Goal: Task Accomplishment & Management: Manage account settings

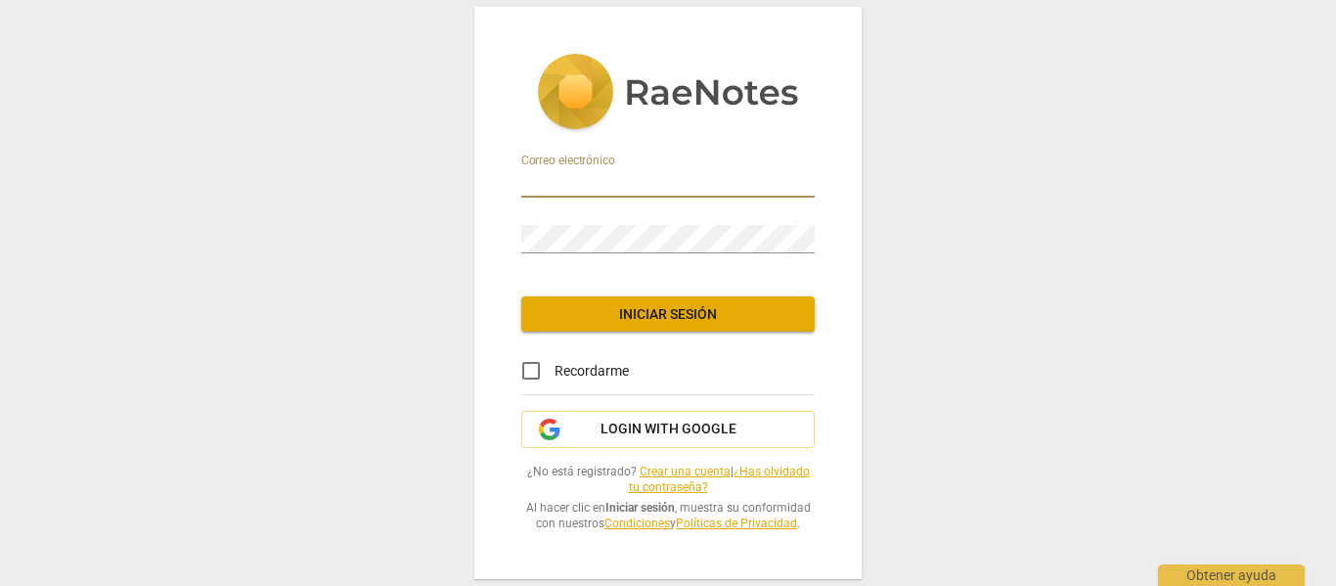
click at [620, 187] on input "email" at bounding box center [667, 183] width 293 height 28
type input "valeria.lavorato@gmail.com"
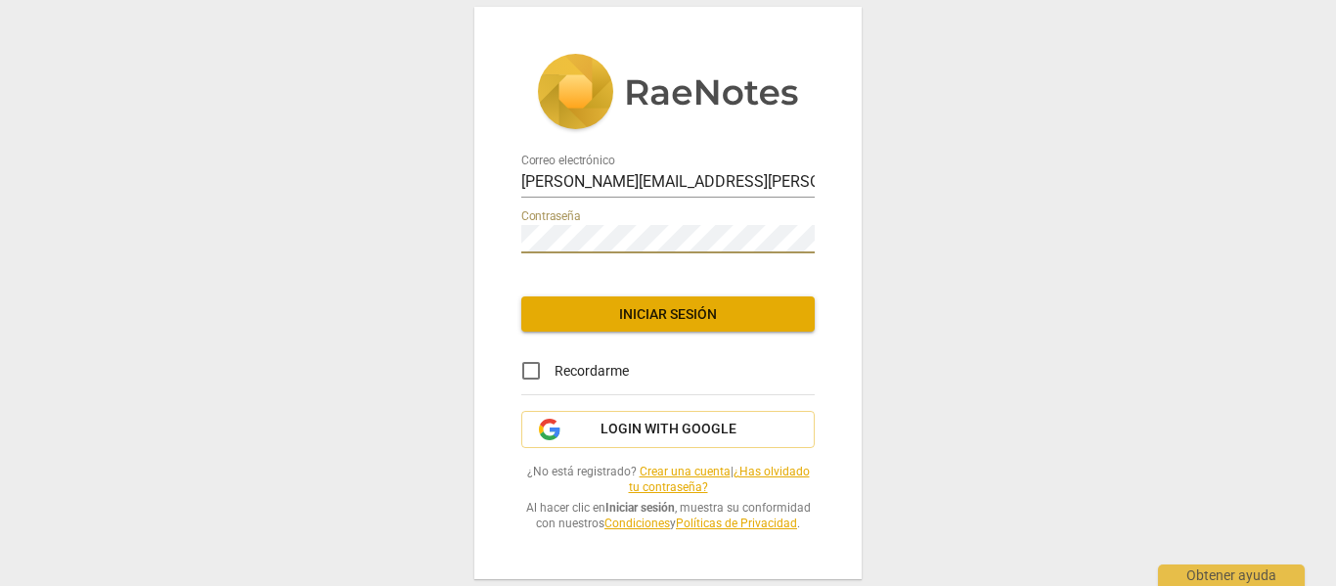
click at [795, 464] on link "¿Has olvidado tu contraseña?" at bounding box center [719, 479] width 181 height 30
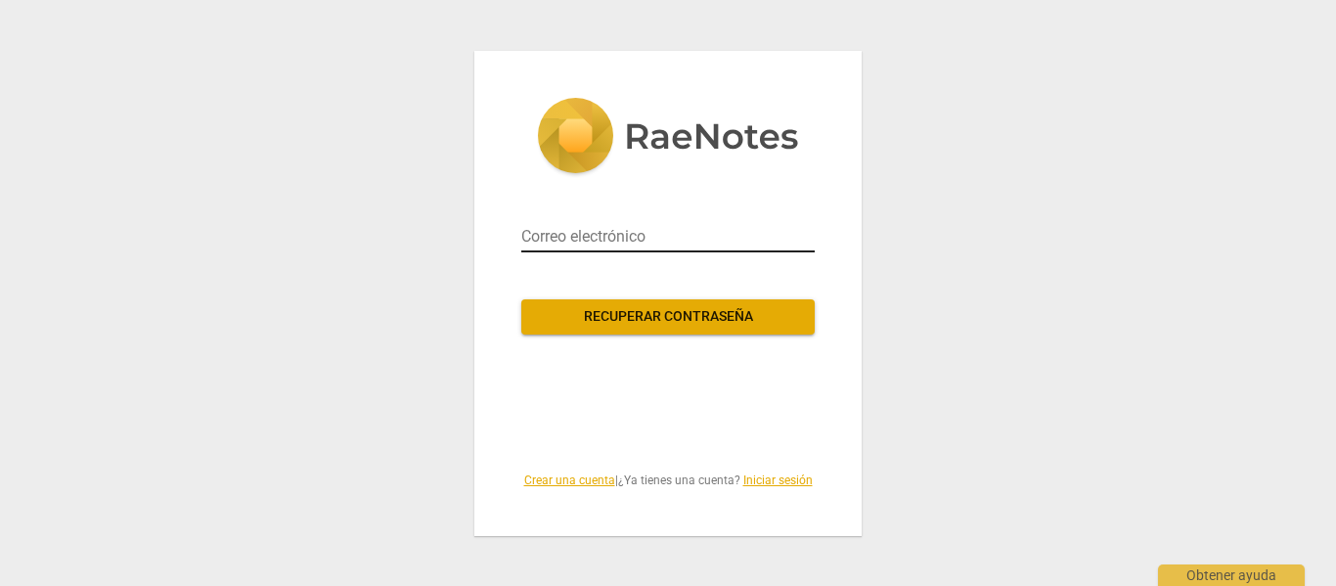
click at [675, 221] on input "email" at bounding box center [667, 236] width 293 height 31
click at [628, 233] on input "email" at bounding box center [667, 236] width 293 height 31
type input "valeria.lavorato@gmail.com"
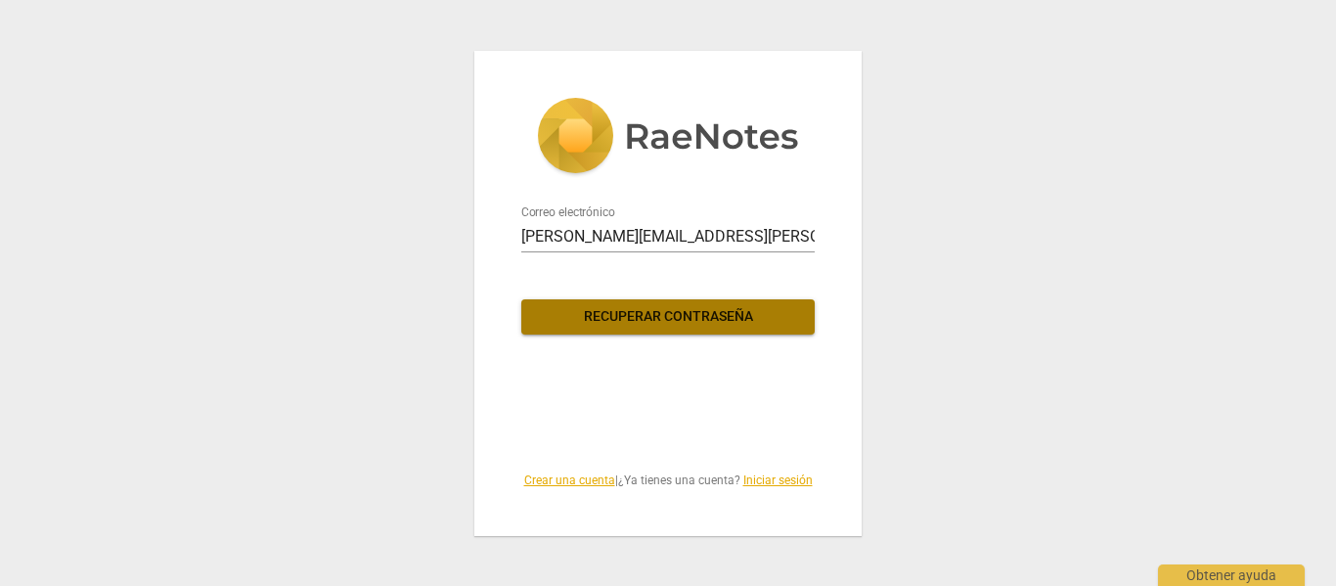
click at [619, 304] on button "Recuperar contraseña" at bounding box center [667, 316] width 293 height 35
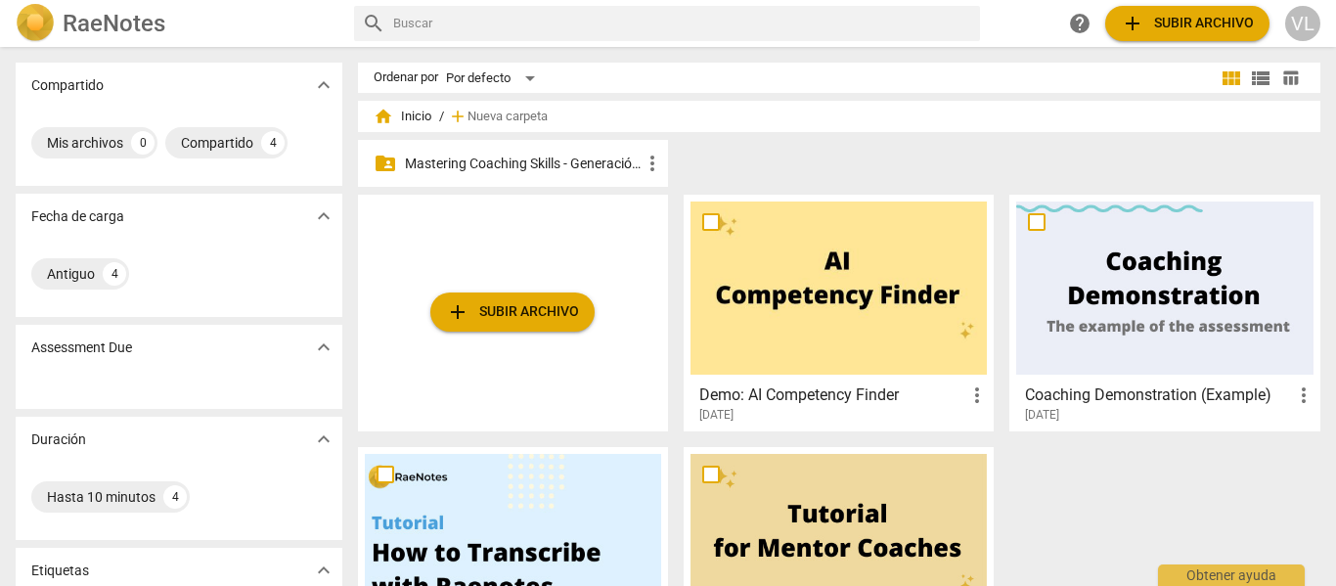
click at [500, 158] on p "Mastering Coaching Skills - Generación 32" at bounding box center [523, 164] width 236 height 21
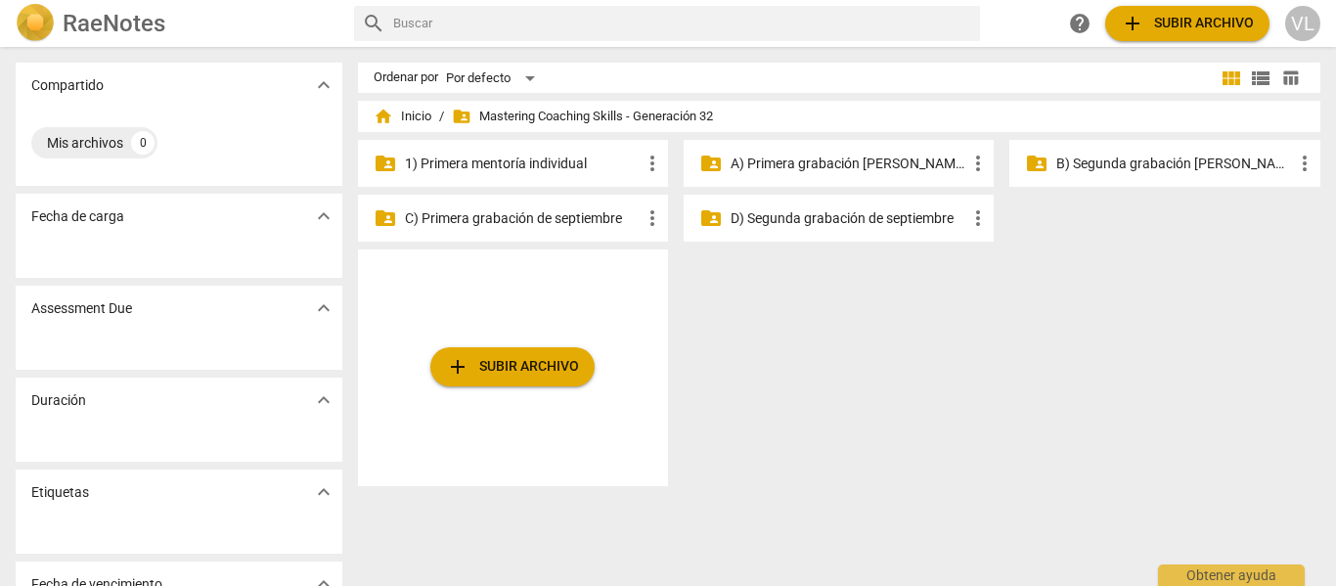
click at [558, 171] on p "1) Primera mentoría individual" at bounding box center [523, 164] width 236 height 21
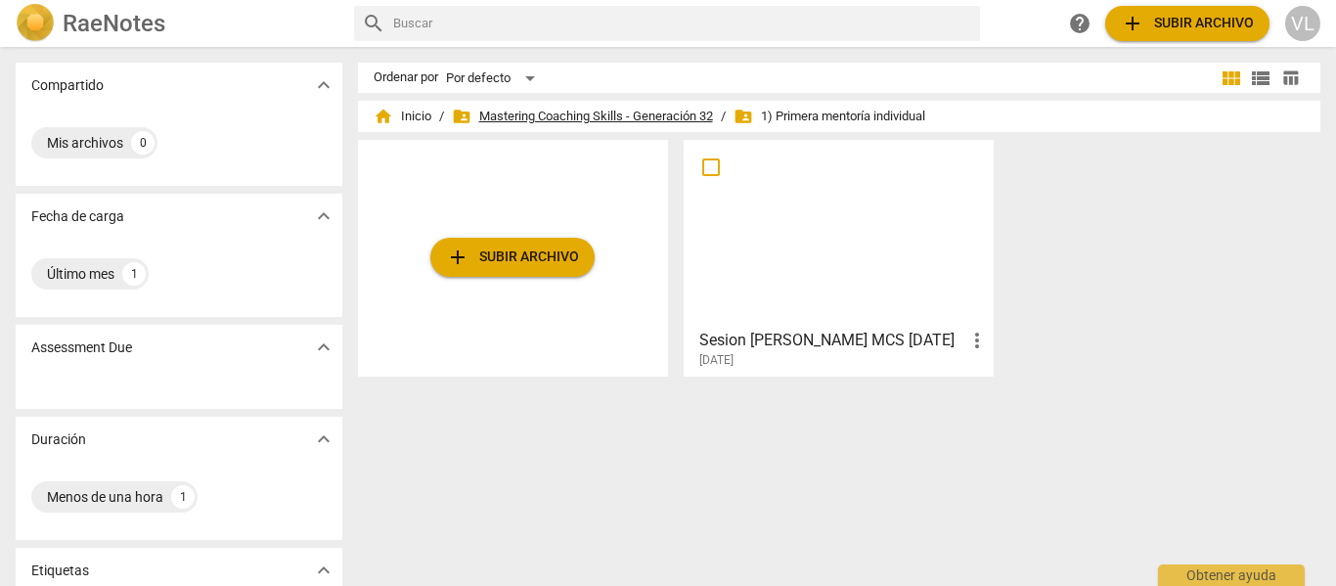
click at [674, 112] on span "folder_shared Mastering Coaching Skills - Generación 32" at bounding box center [582, 117] width 261 height 20
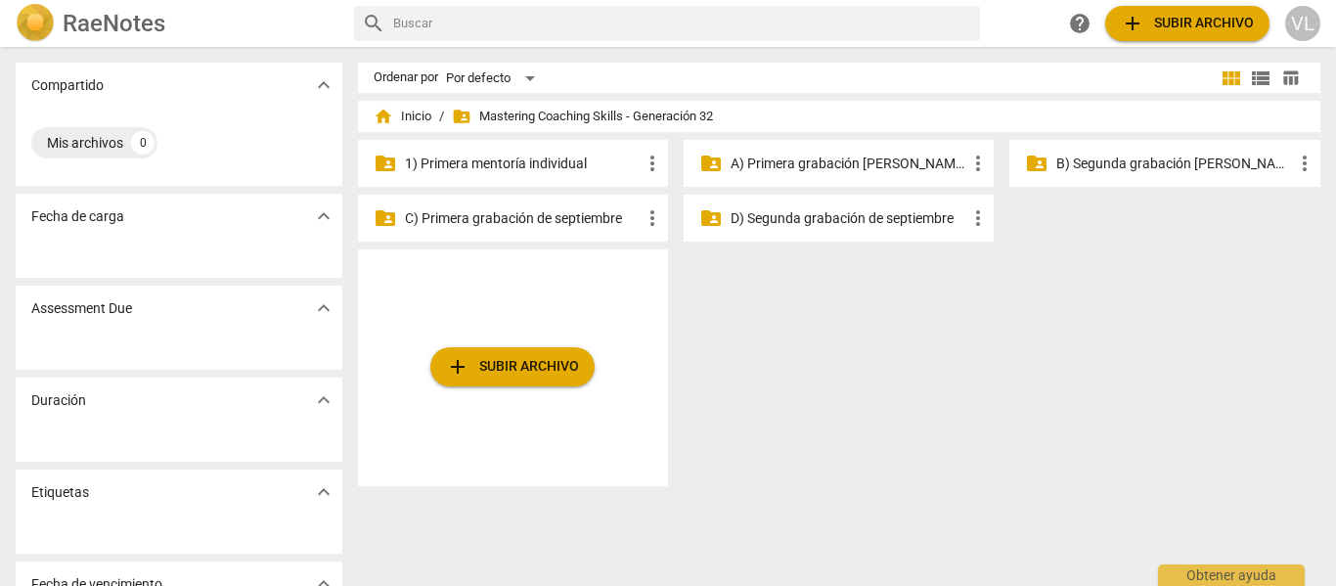
click at [796, 171] on p "A) Primera grabación [PERSON_NAME]" at bounding box center [848, 164] width 236 height 21
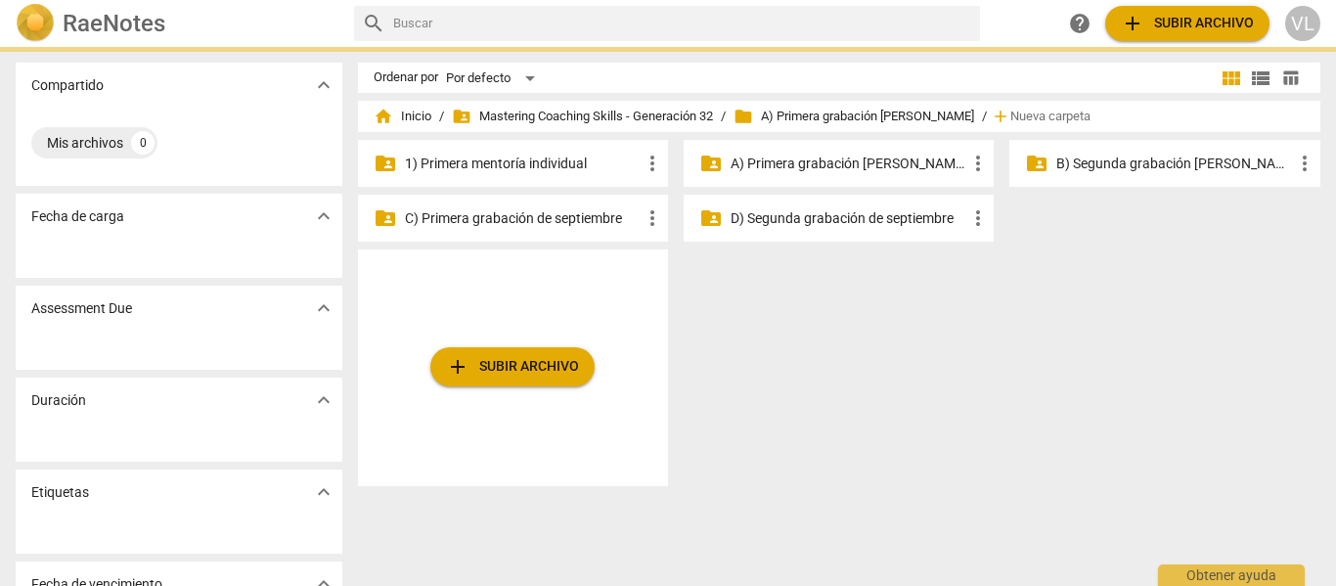
click at [796, 171] on p "A) Primera grabación [PERSON_NAME]" at bounding box center [848, 164] width 236 height 21
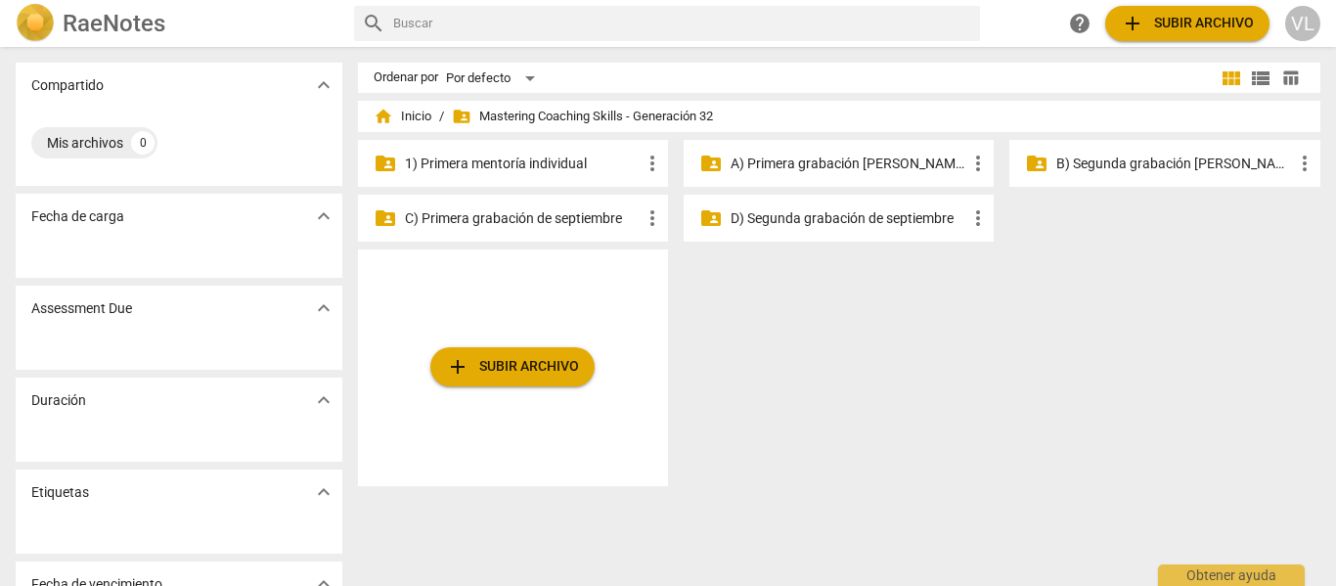
click at [1165, 175] on div "folder_shared B) Segunda grabación [PERSON_NAME] more_vert" at bounding box center [1164, 163] width 310 height 47
click at [1165, 166] on p "B) Segunda grabación [PERSON_NAME]" at bounding box center [1174, 164] width 236 height 21
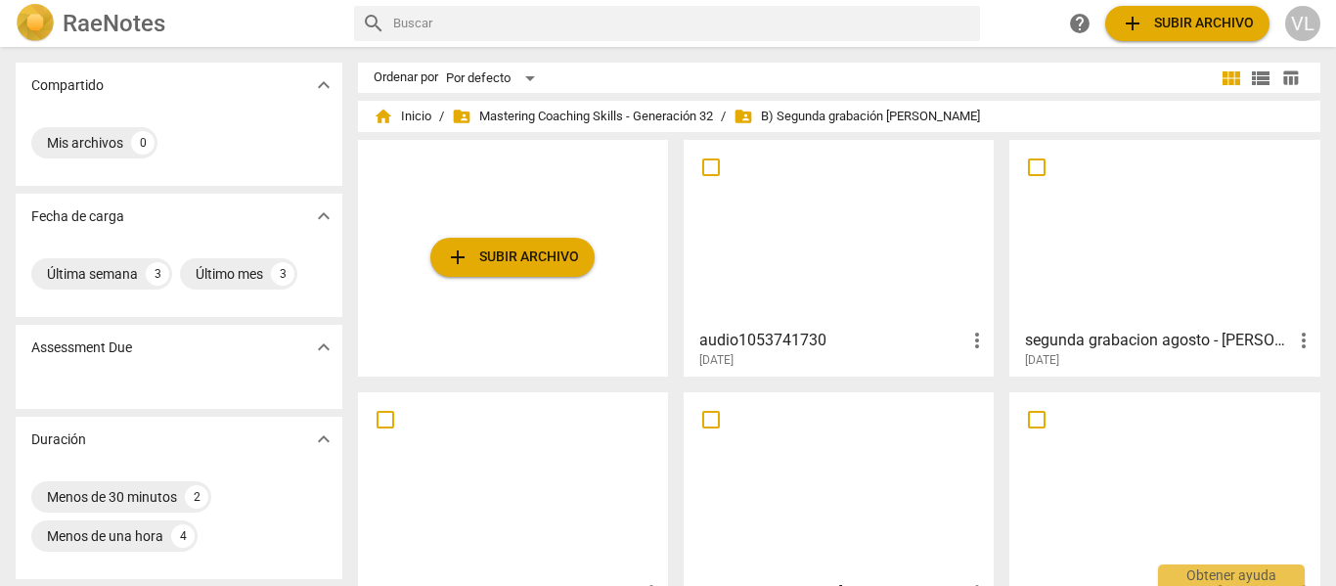
click at [1034, 160] on input "checkbox" at bounding box center [1036, 166] width 41 height 23
checkbox input "false"
click at [1299, 339] on span "more_vert" at bounding box center [1303, 340] width 23 height 23
click at [1300, 347] on li "Mover" at bounding box center [1282, 340] width 74 height 47
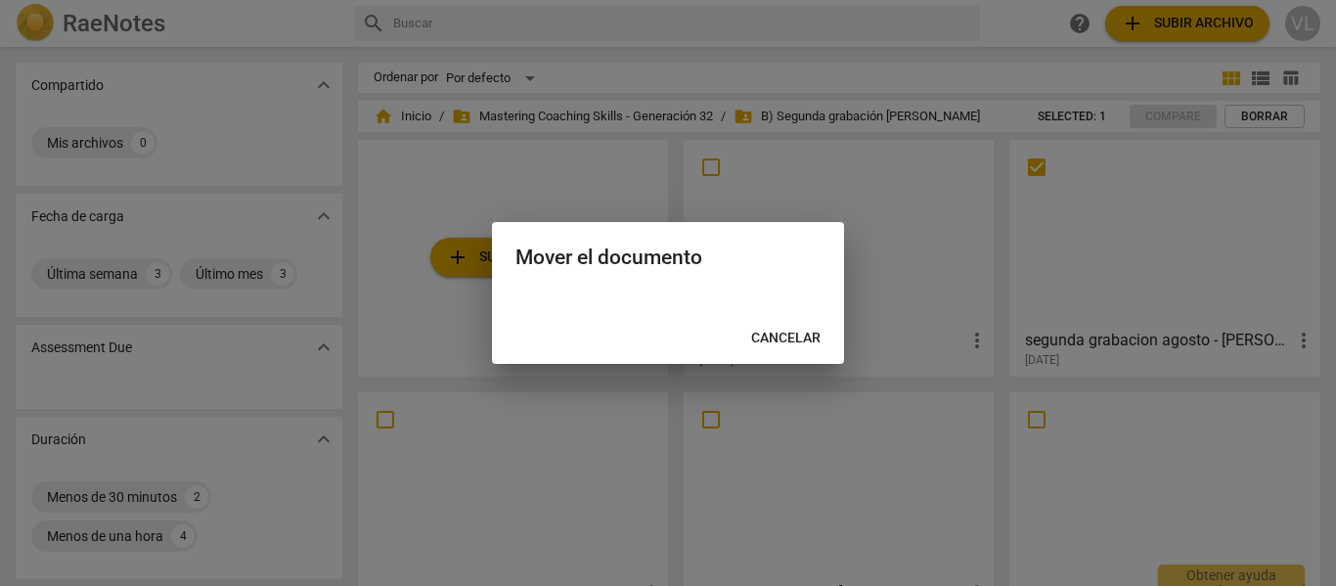
click at [769, 336] on span "Cancelar" at bounding box center [785, 339] width 69 height 20
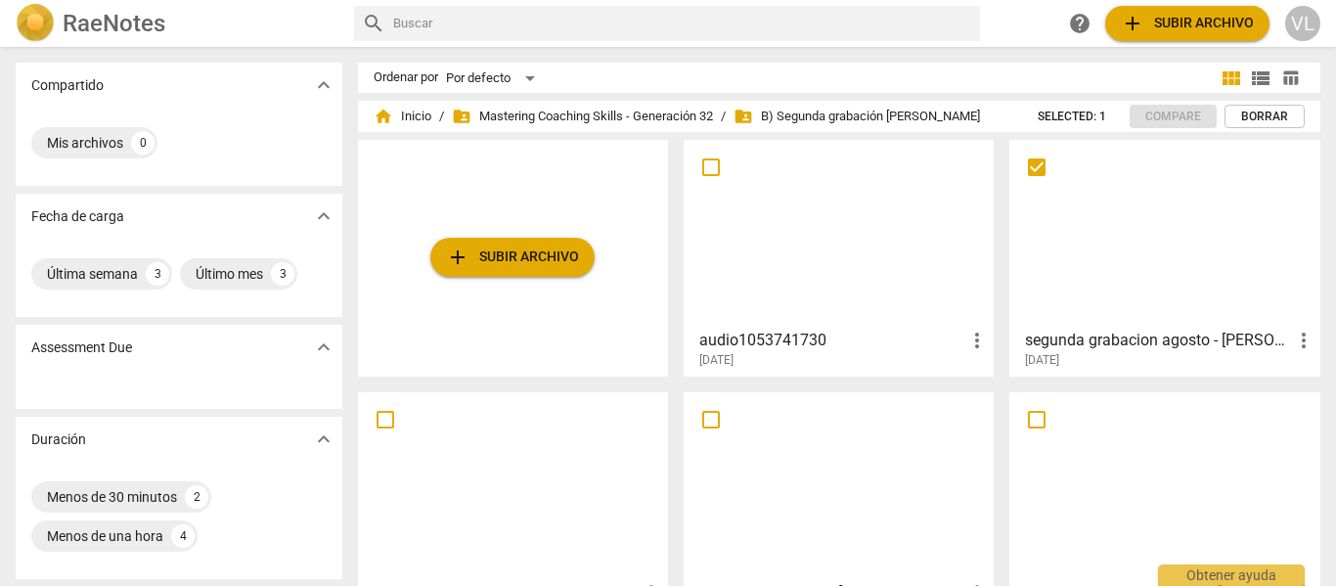
click at [1029, 176] on input "checkbox" at bounding box center [1036, 166] width 41 height 23
click at [1302, 341] on span "more_vert" at bounding box center [1303, 340] width 23 height 23
click at [1302, 345] on li "Mover" at bounding box center [1282, 340] width 74 height 47
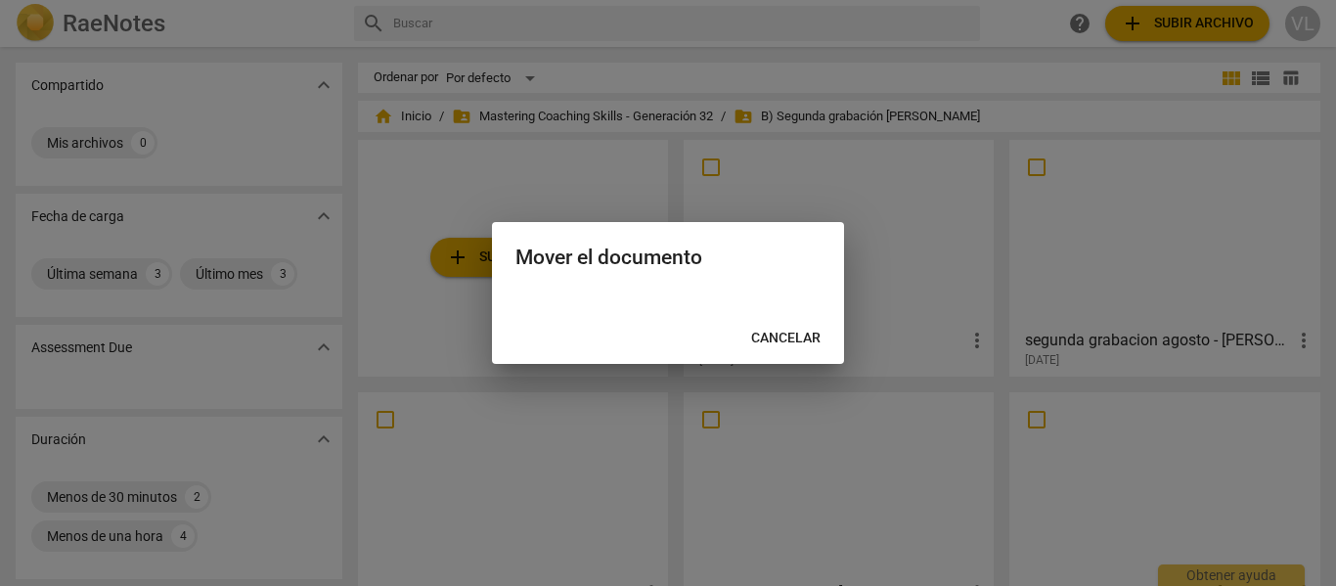
click at [634, 264] on h2 "Mover el documento" at bounding box center [667, 257] width 305 height 24
click at [629, 249] on h2 "Mover el documento" at bounding box center [667, 257] width 305 height 24
click at [808, 327] on button "Cancelar" at bounding box center [785, 338] width 101 height 35
